Goal: Task Accomplishment & Management: Manage account settings

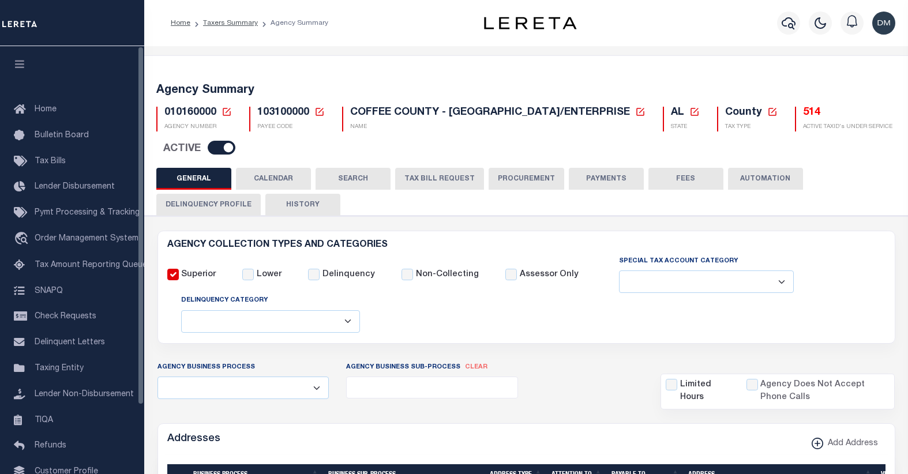
select select
click at [225, 111] on icon at bounding box center [227, 112] width 10 height 10
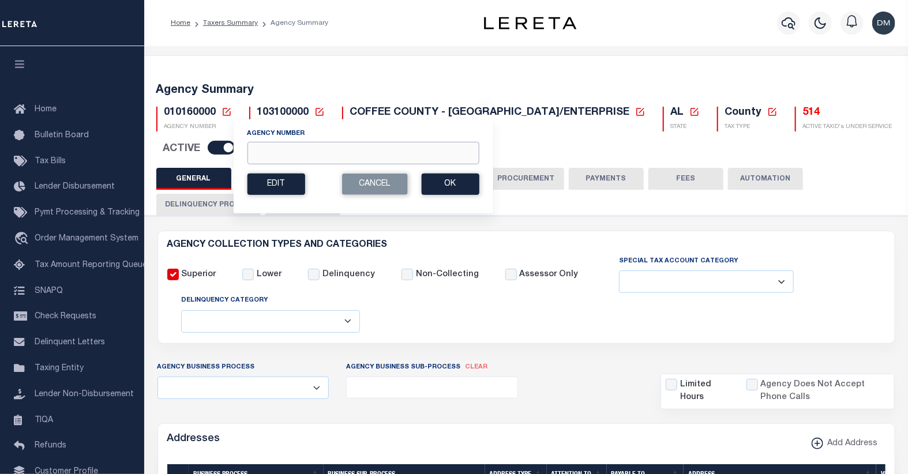
click at [295, 146] on input "Agency Number" at bounding box center [363, 153] width 232 height 22
type input "010088801"
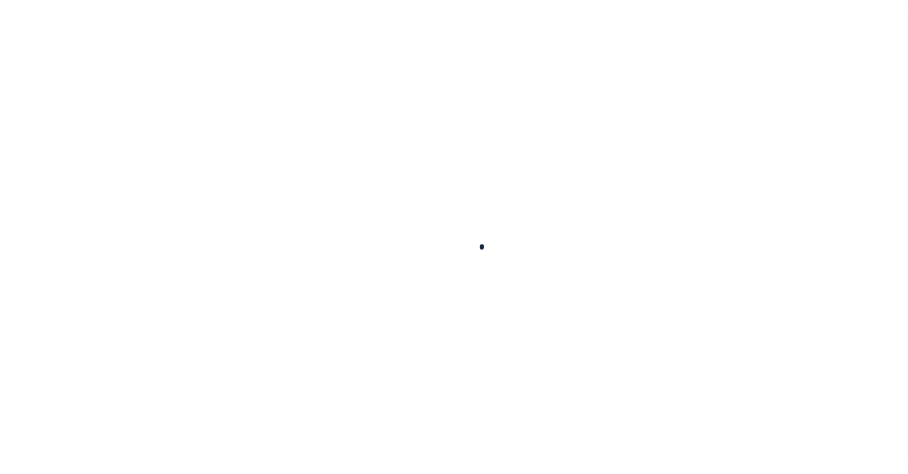
select select
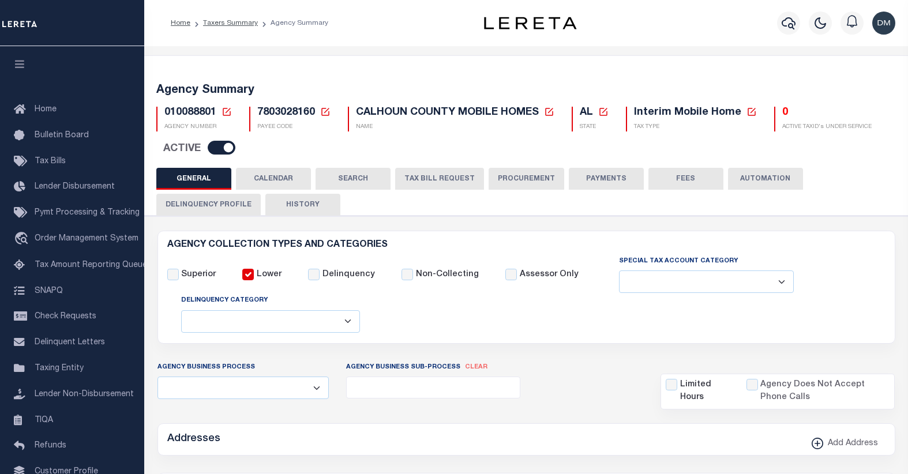
checkbox input "false"
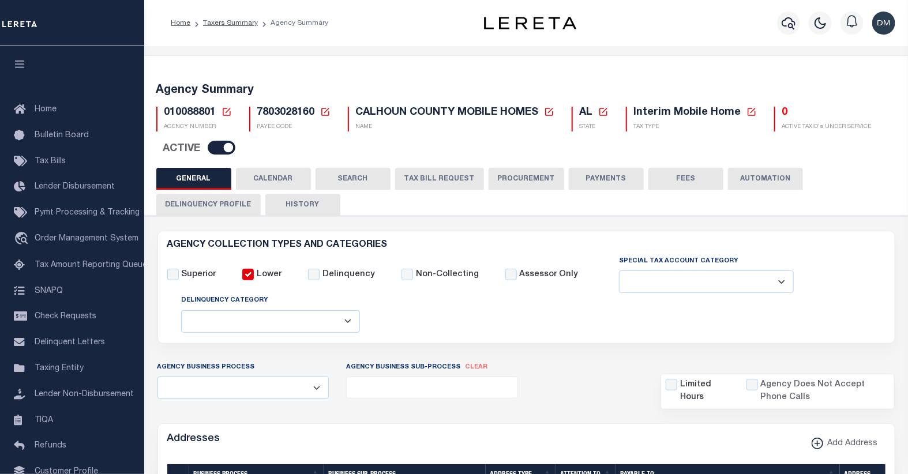
click at [438, 174] on button "TAX BILL REQUEST" at bounding box center [439, 179] width 89 height 22
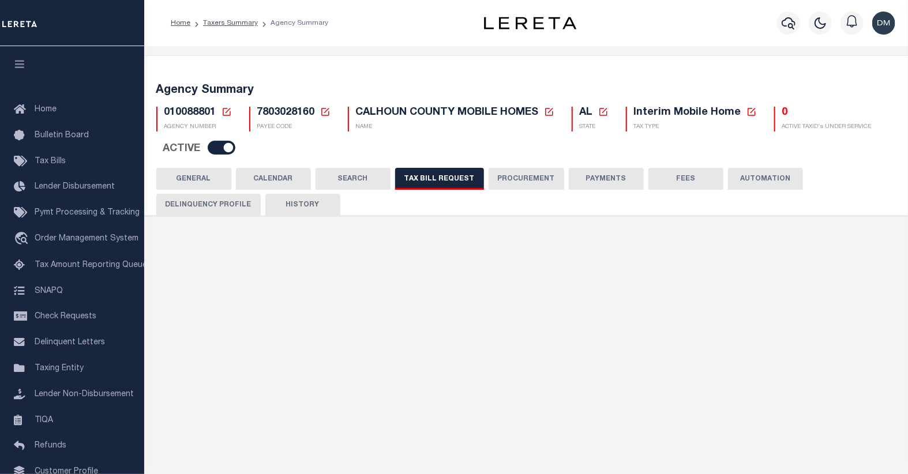
select select "27"
select select "22"
select select "true"
select select "14"
select select "1"
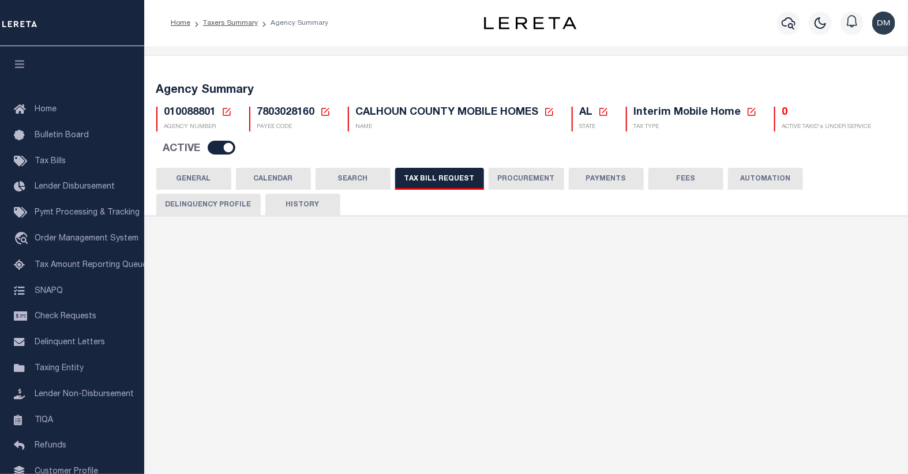
type input "6000-6999"
select select
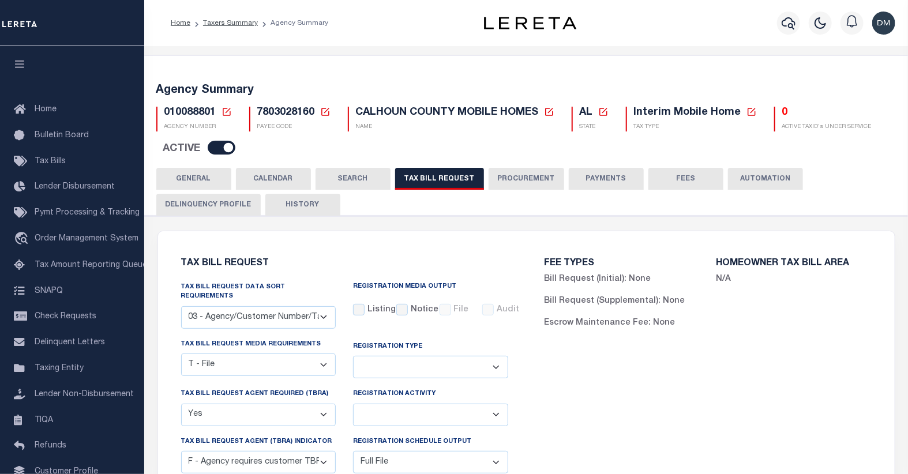
scroll to position [64, 0]
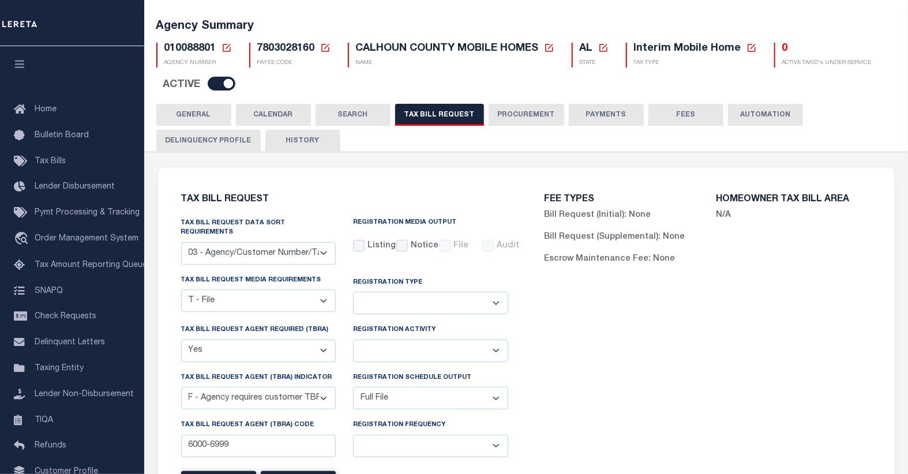
click at [227, 49] on icon at bounding box center [227, 48] width 10 height 10
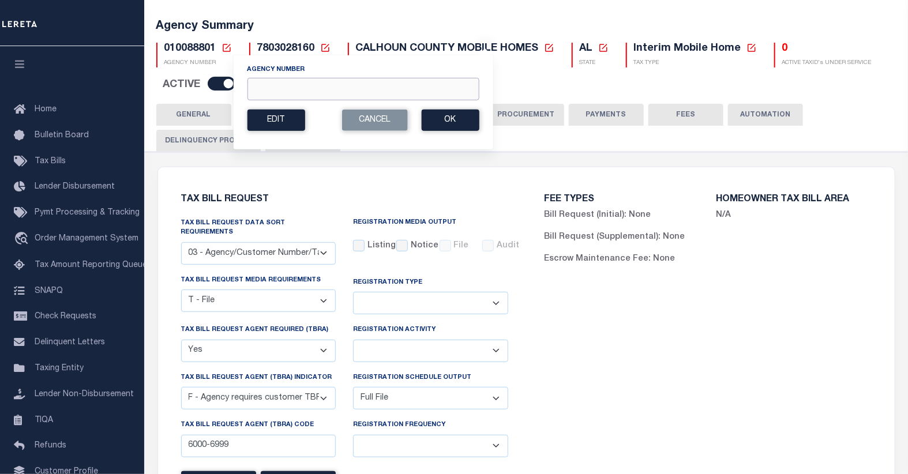
click at [283, 83] on input "Agency Number" at bounding box center [363, 89] width 232 height 22
type input "420370501"
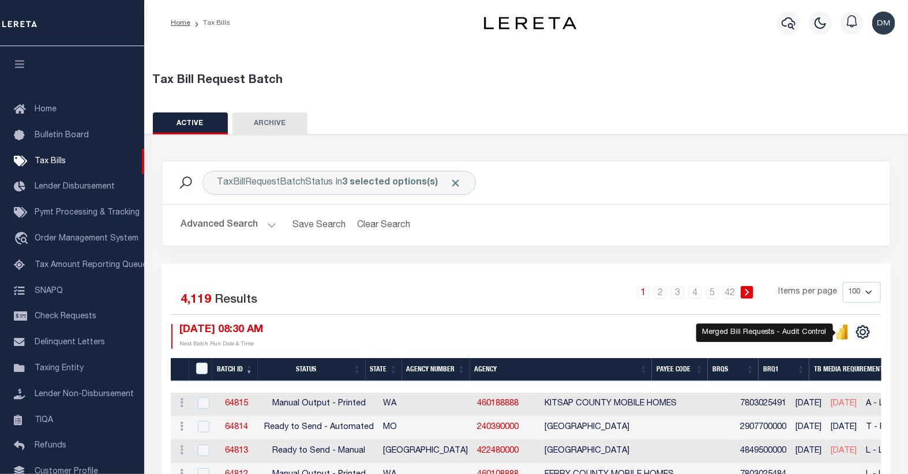
click at [843, 335] on icon "" at bounding box center [842, 333] width 5 height 11
click at [239, 225] on button "Advanced Search" at bounding box center [229, 225] width 96 height 22
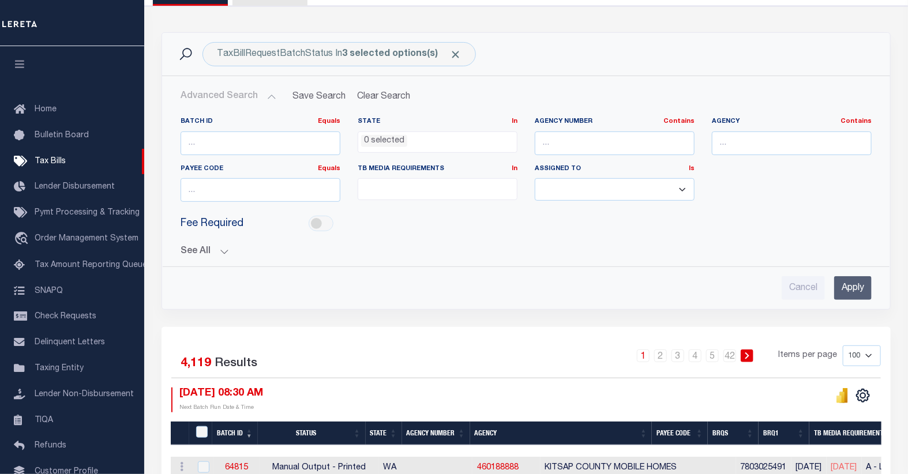
scroll to position [192, 0]
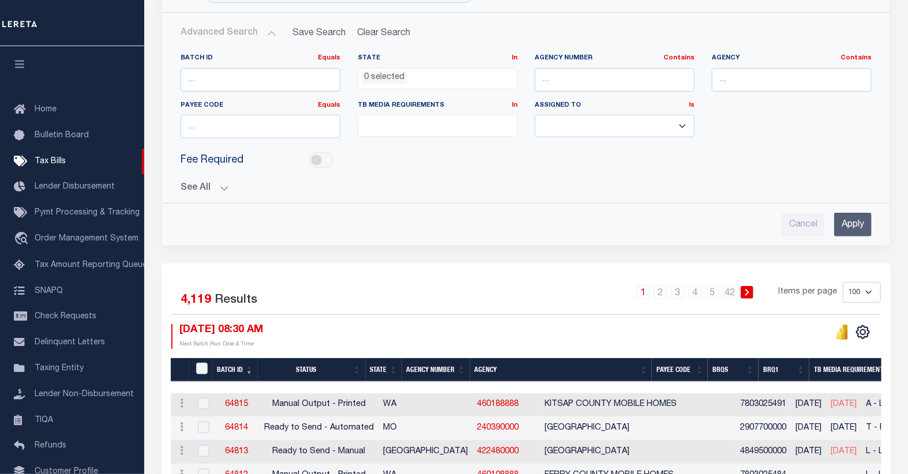
click at [214, 192] on button "See All" at bounding box center [526, 188] width 691 height 11
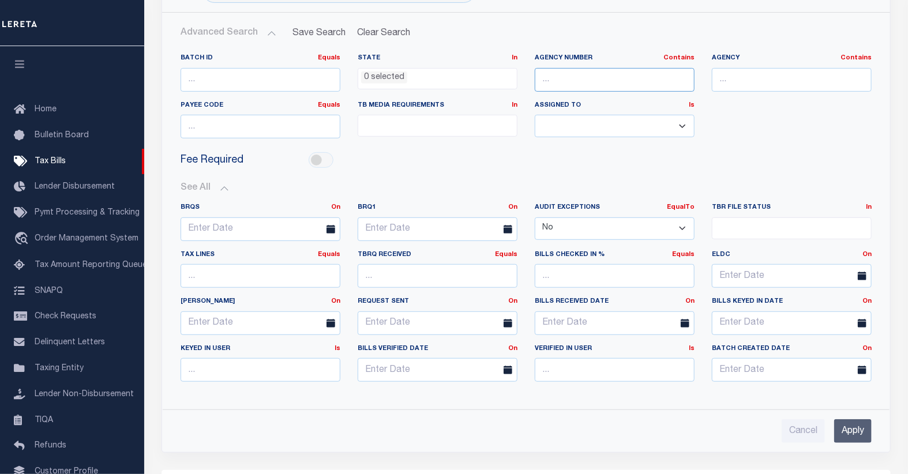
click at [569, 78] on input "text" at bounding box center [615, 80] width 160 height 24
type input "01008"
click at [857, 435] on input "Apply" at bounding box center [852, 431] width 37 height 24
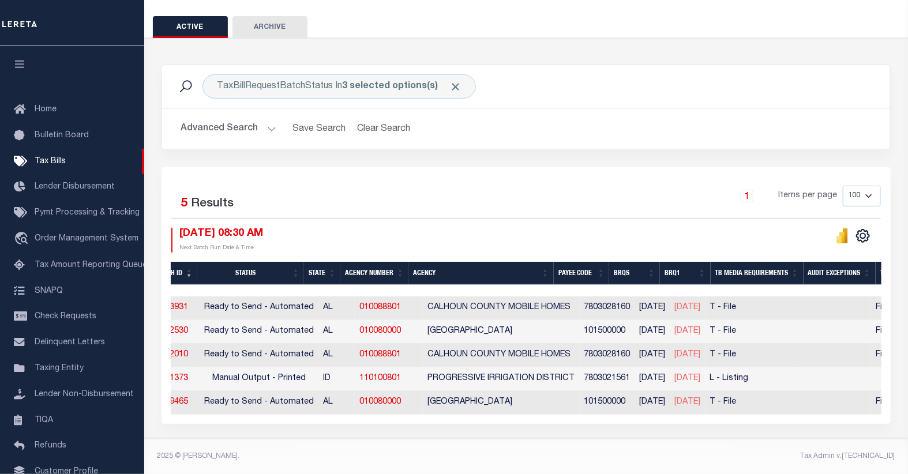
scroll to position [0, 0]
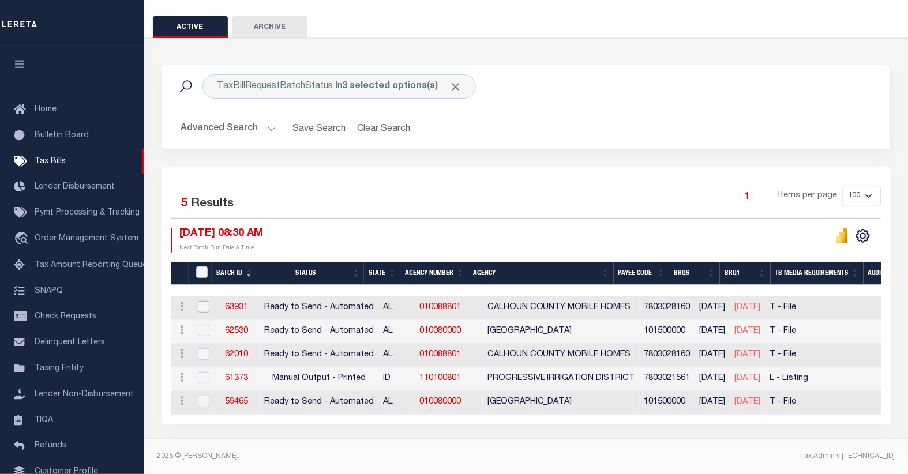
click at [202, 301] on input "checkbox" at bounding box center [204, 307] width 12 height 12
checkbox input "true"
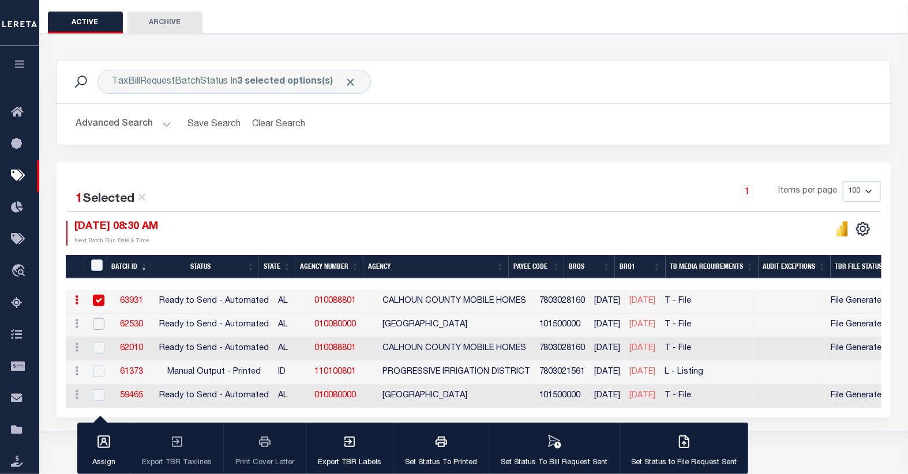
click at [94, 325] on input "checkbox" at bounding box center [99, 324] width 12 height 12
checkbox input "true"
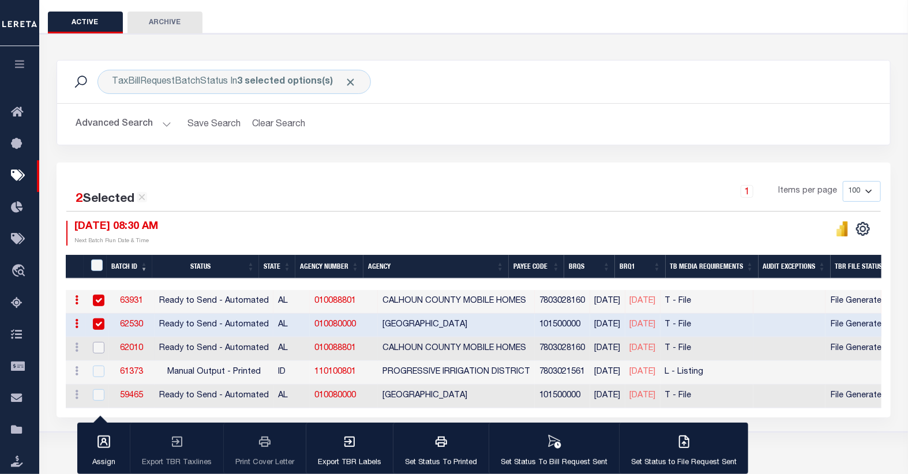
click at [98, 351] on input "checkbox" at bounding box center [99, 348] width 12 height 12
checkbox input "true"
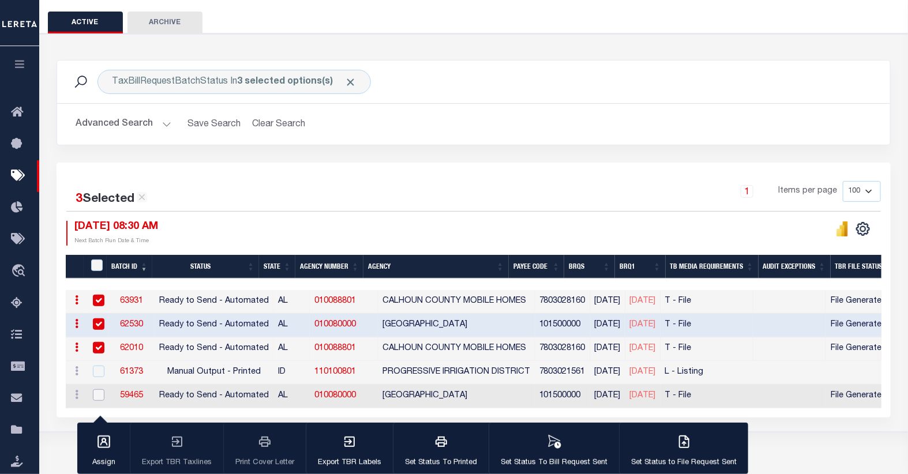
click at [101, 395] on input "checkbox" at bounding box center [99, 395] width 12 height 12
checkbox input "true"
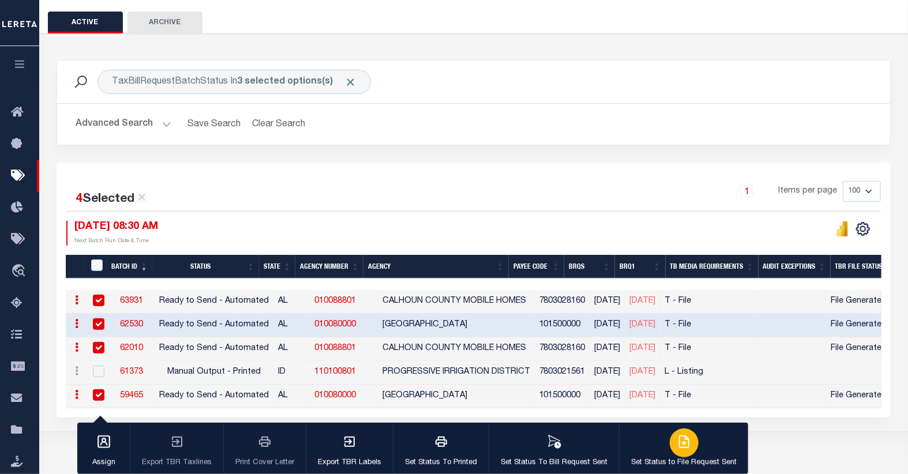
click at [682, 440] on icon "button" at bounding box center [685, 440] width 6 height 9
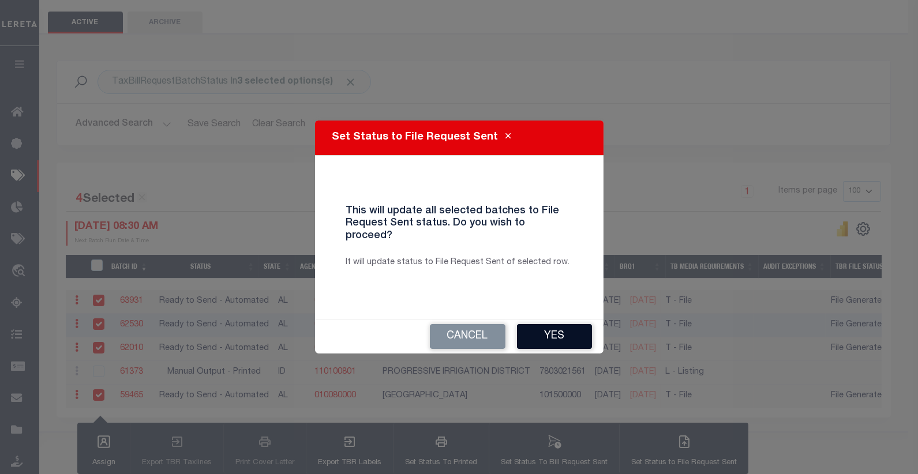
drag, startPoint x: 544, startPoint y: 326, endPoint x: 544, endPoint y: 316, distance: 10.4
click at [544, 320] on div "Cancel Yes" at bounding box center [459, 337] width 288 height 34
click at [551, 329] on button "Yes" at bounding box center [554, 336] width 75 height 25
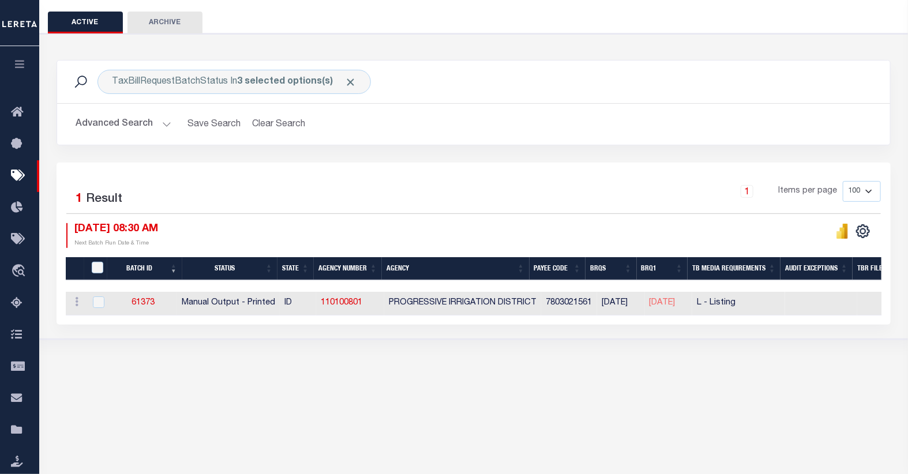
click at [145, 130] on button "Advanced Search" at bounding box center [124, 124] width 96 height 22
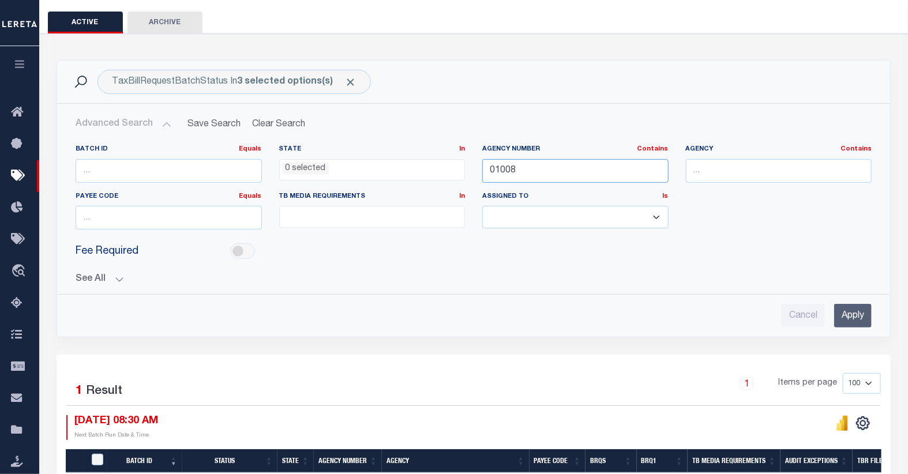
click at [595, 168] on input "01008" at bounding box center [575, 171] width 186 height 24
type input "0"
type input "42037"
click at [851, 316] on input "Apply" at bounding box center [852, 316] width 37 height 24
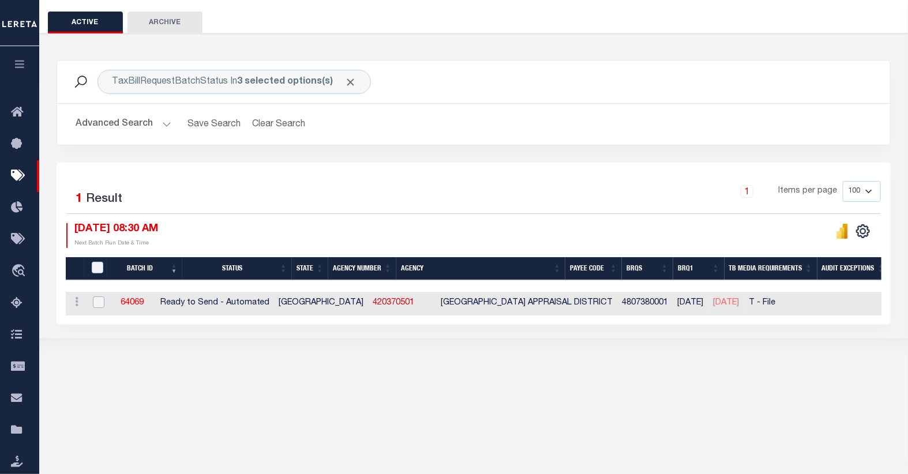
click at [98, 302] on input "checkbox" at bounding box center [99, 303] width 12 height 12
checkbox input "true"
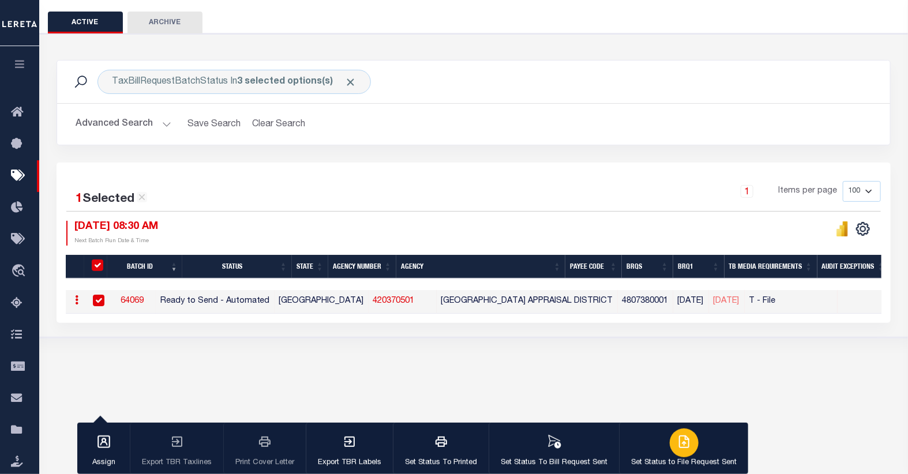
click at [680, 444] on icon "button" at bounding box center [684, 442] width 9 height 12
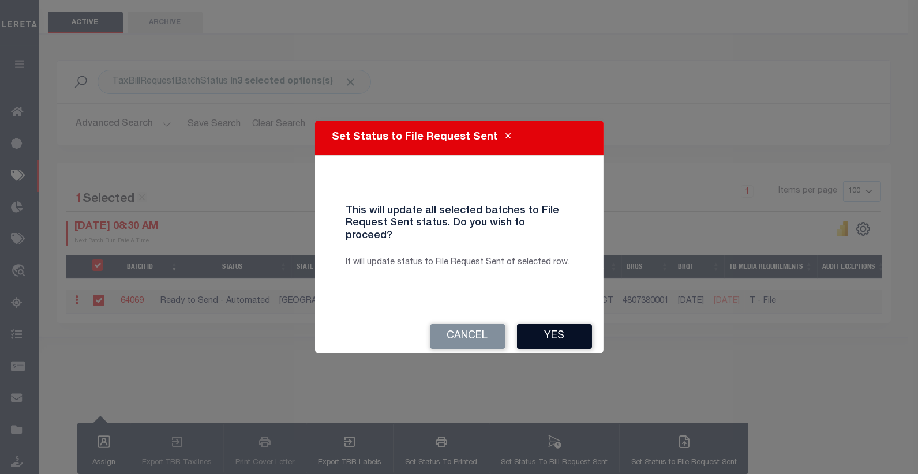
click at [562, 328] on button "Yes" at bounding box center [554, 336] width 75 height 25
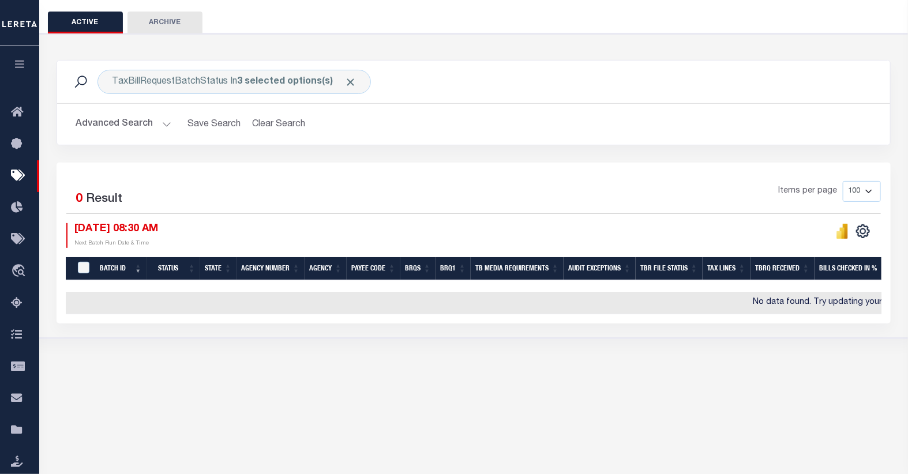
click at [129, 124] on button "Advanced Search" at bounding box center [124, 124] width 96 height 22
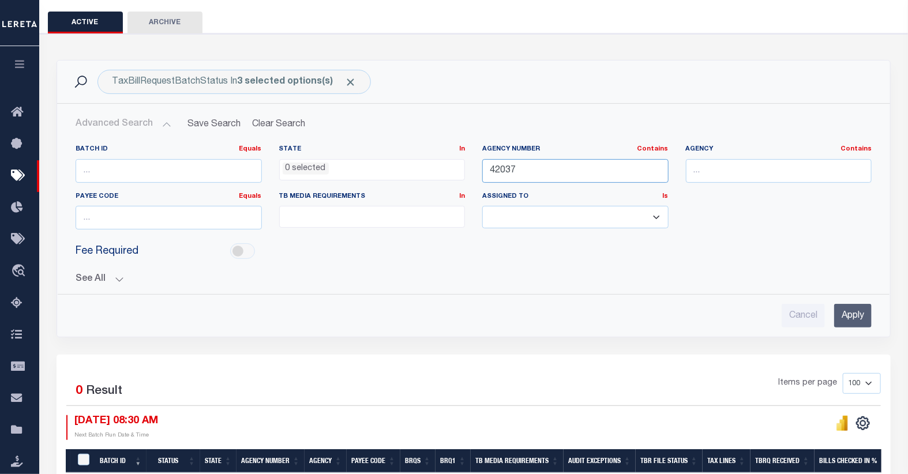
click at [556, 166] on input "42037" at bounding box center [575, 171] width 186 height 24
type input "420570910"
click at [844, 313] on input "Apply" at bounding box center [852, 316] width 37 height 24
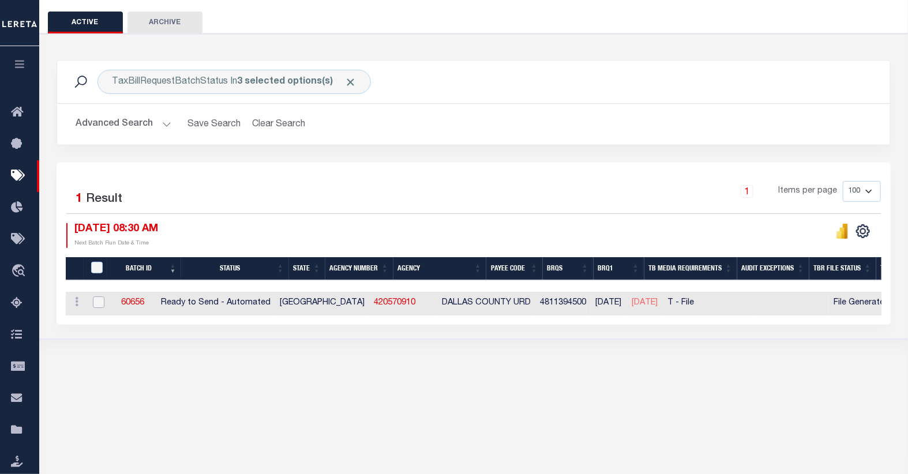
click at [96, 306] on input "checkbox" at bounding box center [99, 303] width 12 height 12
checkbox input "true"
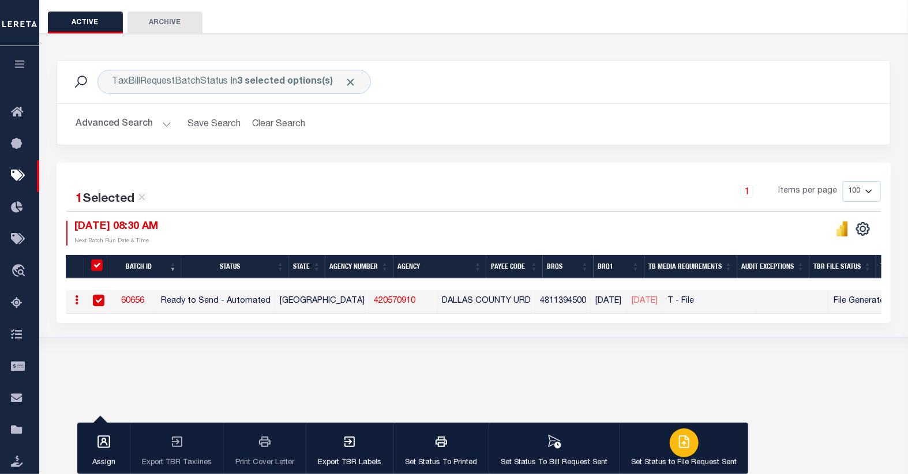
click at [683, 442] on icon "button" at bounding box center [684, 442] width 14 height 14
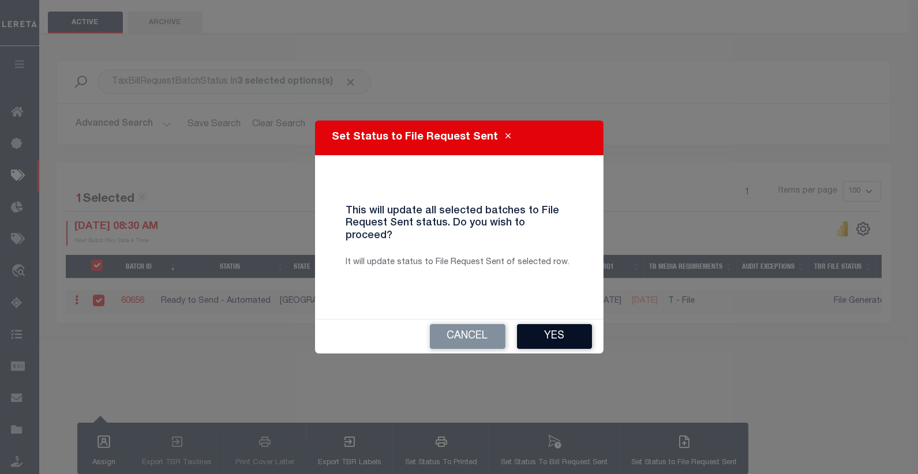
click at [538, 324] on button "Yes" at bounding box center [554, 336] width 75 height 25
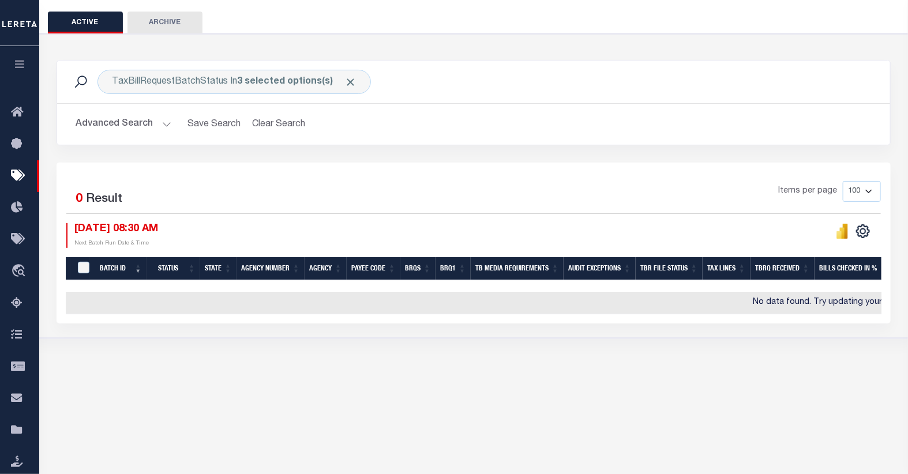
click at [139, 133] on button "Advanced Search" at bounding box center [124, 124] width 96 height 22
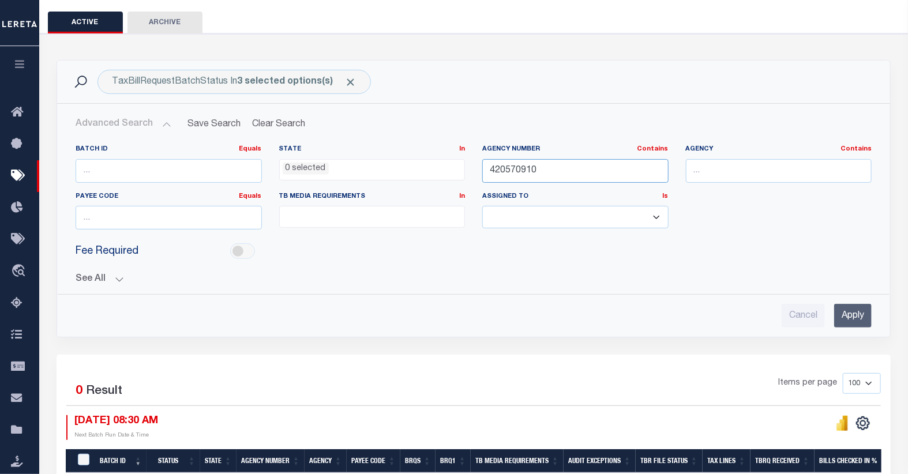
click at [527, 171] on input "420570910" at bounding box center [575, 171] width 186 height 24
type input "421010617"
click at [857, 315] on input "Apply" at bounding box center [852, 316] width 37 height 24
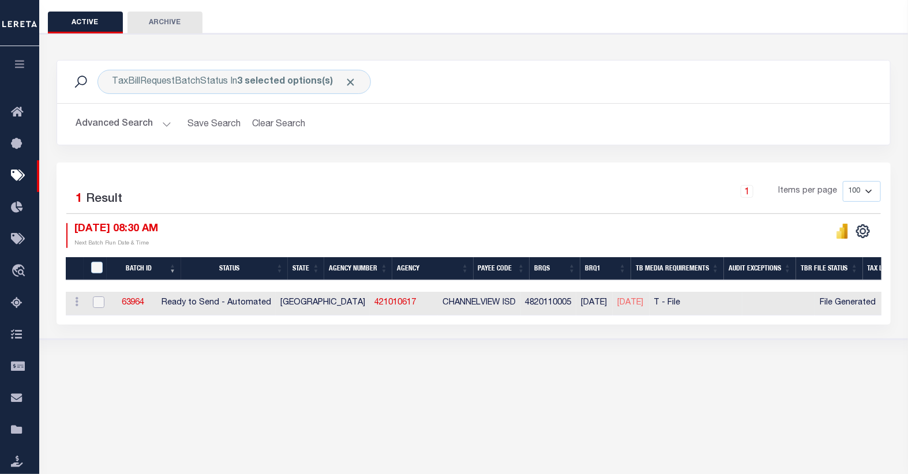
click at [101, 302] on input "checkbox" at bounding box center [99, 303] width 12 height 12
checkbox input "true"
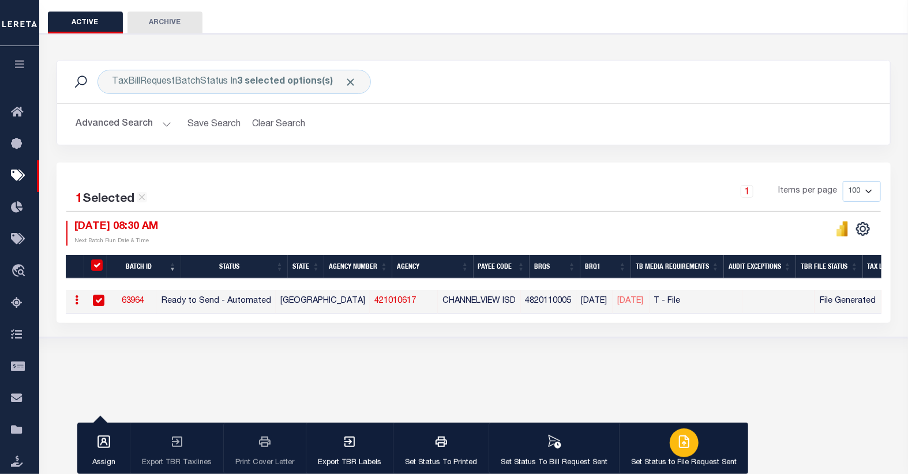
click at [682, 446] on icon "button" at bounding box center [684, 442] width 14 height 14
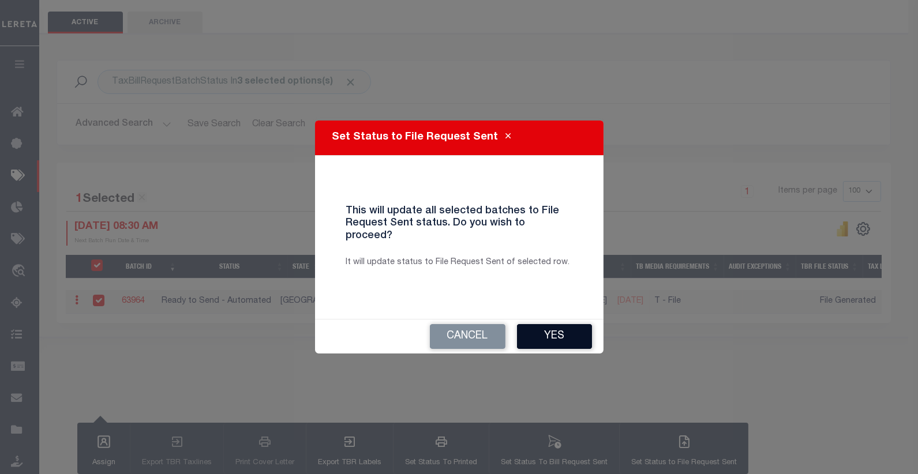
click at [535, 332] on button "Yes" at bounding box center [554, 336] width 75 height 25
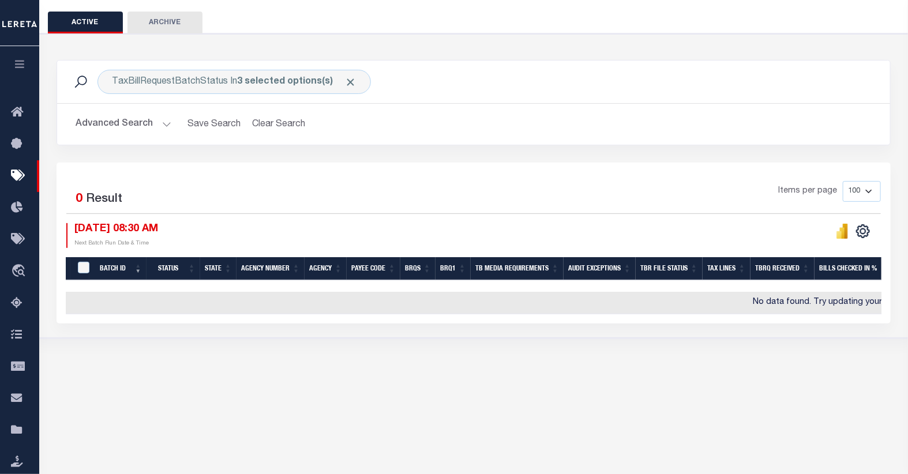
drag, startPoint x: 151, startPoint y: 128, endPoint x: 175, endPoint y: 82, distance: 51.6
click at [151, 127] on button "Advanced Search" at bounding box center [124, 124] width 96 height 22
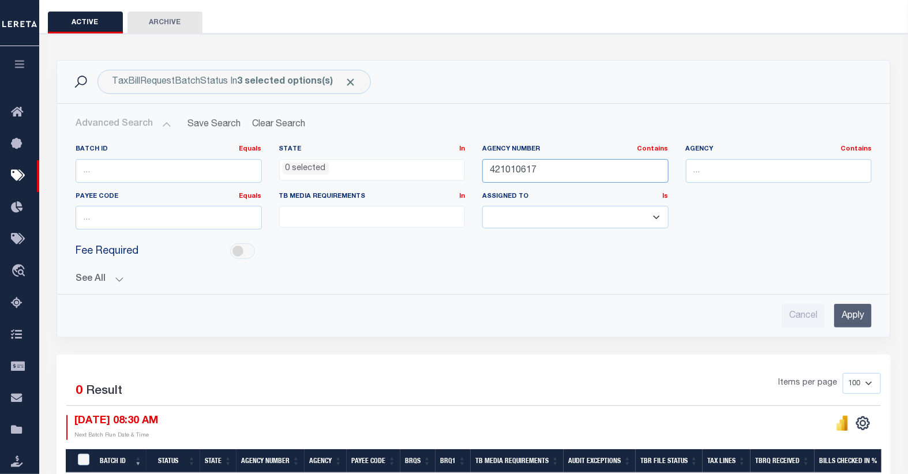
click at [515, 170] on input "421010617" at bounding box center [575, 171] width 186 height 24
type input "422270000"
click at [863, 314] on input "Apply" at bounding box center [852, 316] width 37 height 24
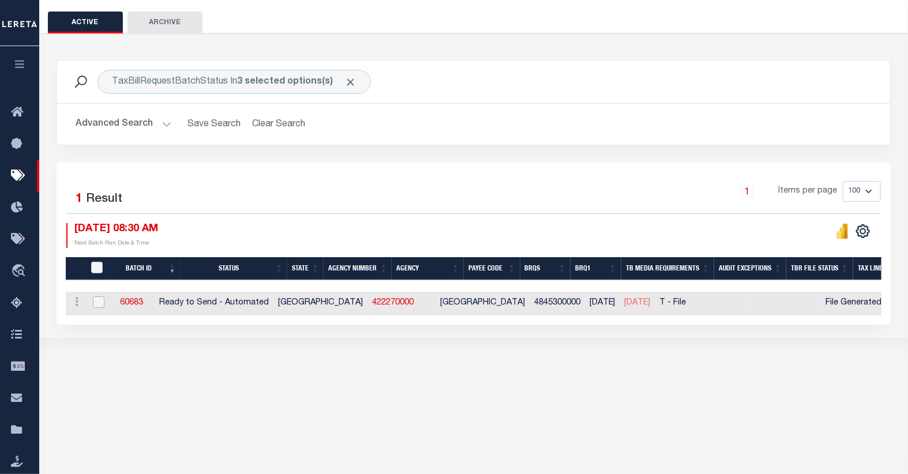
click at [99, 303] on input "checkbox" at bounding box center [99, 303] width 12 height 12
checkbox input "true"
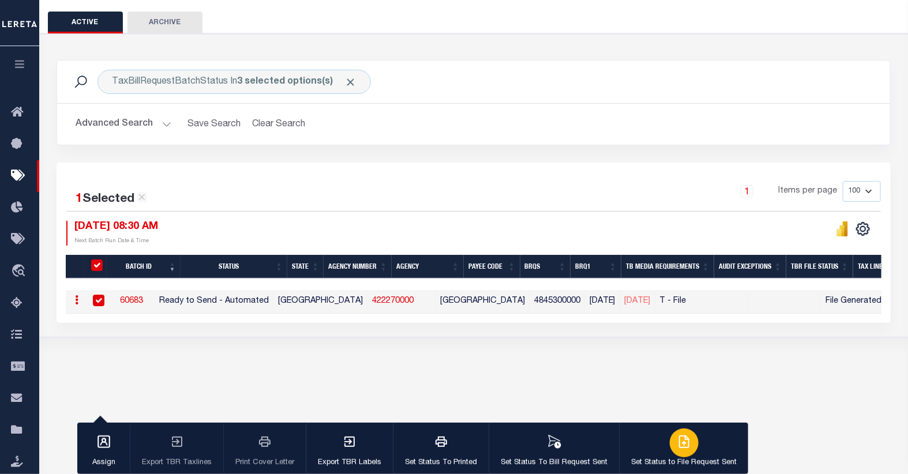
click at [679, 438] on icon "button" at bounding box center [684, 442] width 14 height 14
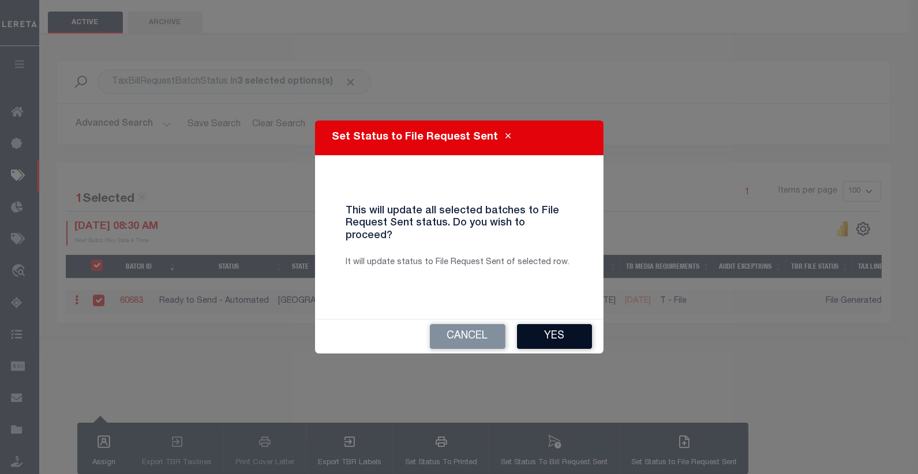
click at [554, 331] on button "Yes" at bounding box center [554, 336] width 75 height 25
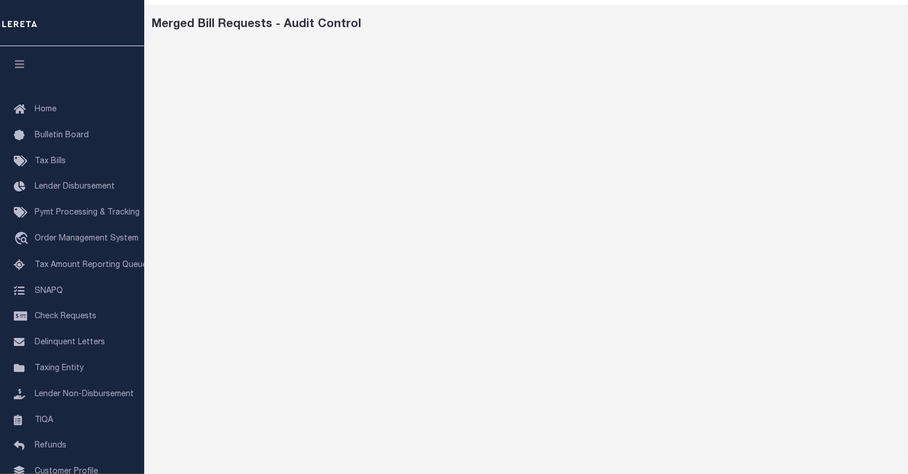
scroll to position [41, 0]
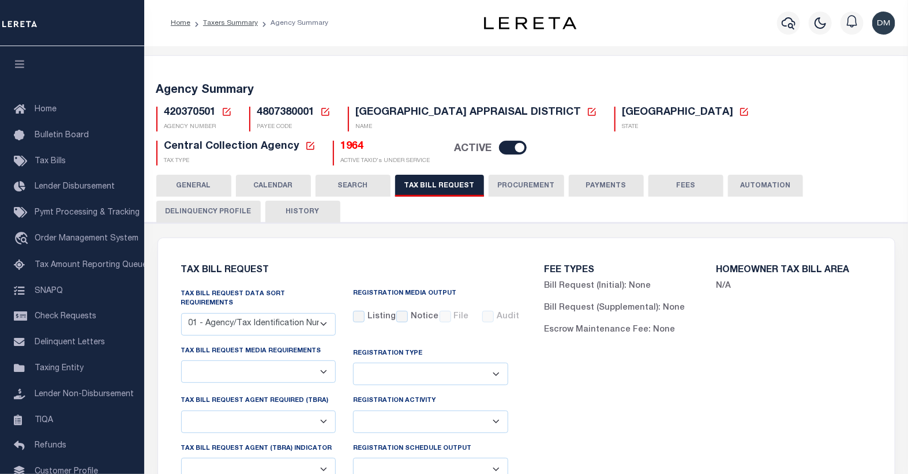
select select "26"
select select "22"
select select "false"
select select "1"
type input "2475"
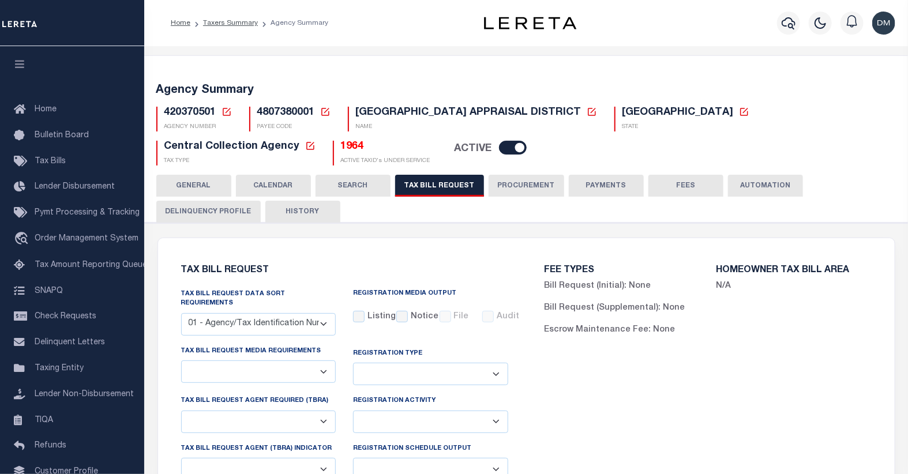
select select
select select "1"
